Goal: Task Accomplishment & Management: Use online tool/utility

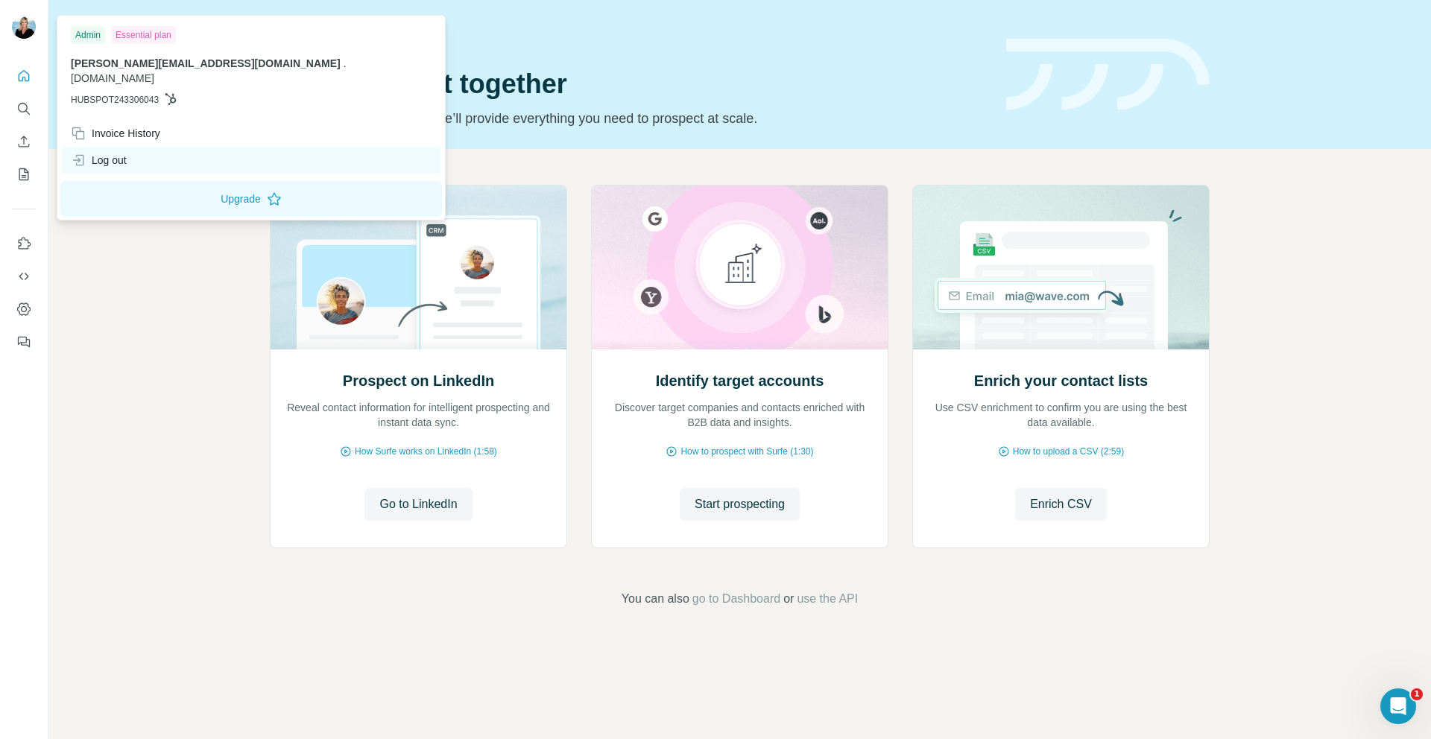
click at [109, 153] on div "Log out" at bounding box center [99, 160] width 56 height 15
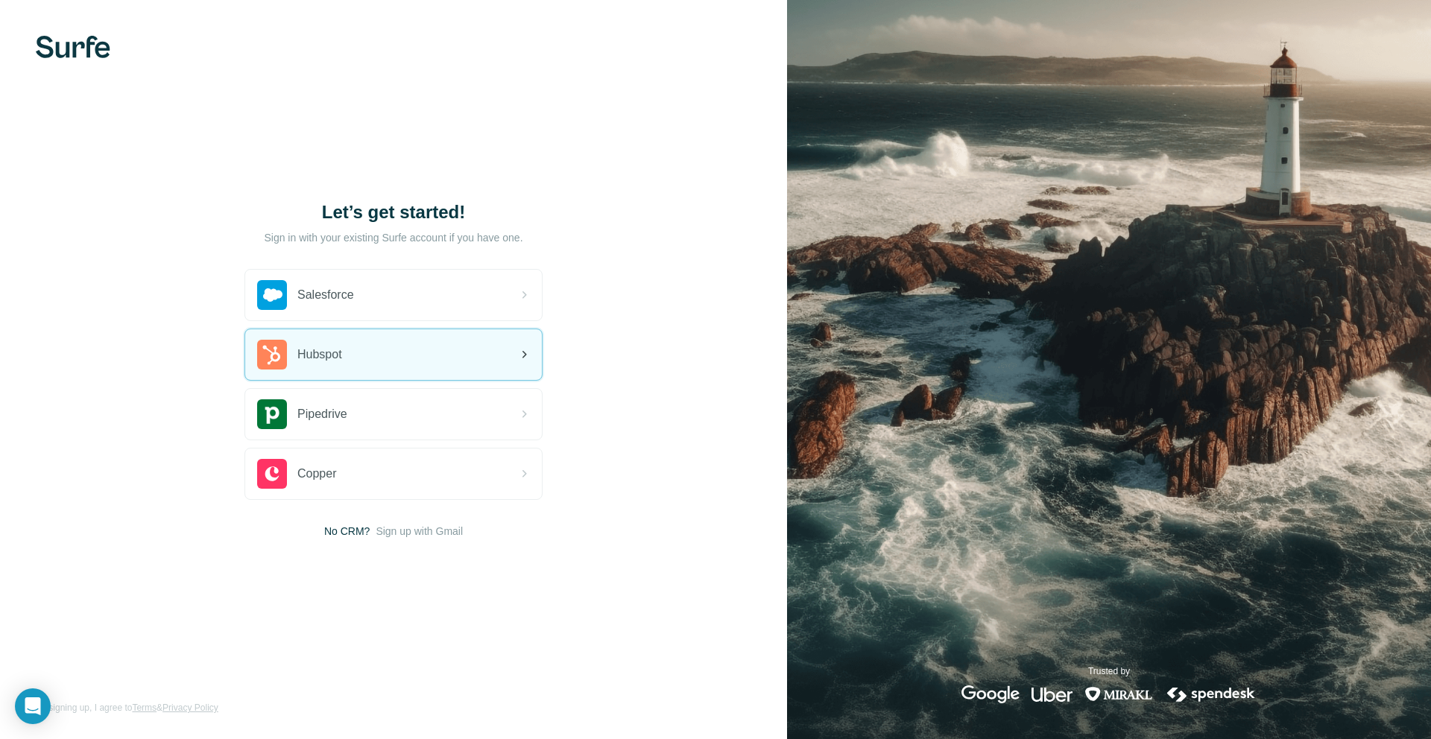
click at [332, 359] on span "Hubspot" at bounding box center [319, 355] width 45 height 18
